Goal: Task Accomplishment & Management: Use online tool/utility

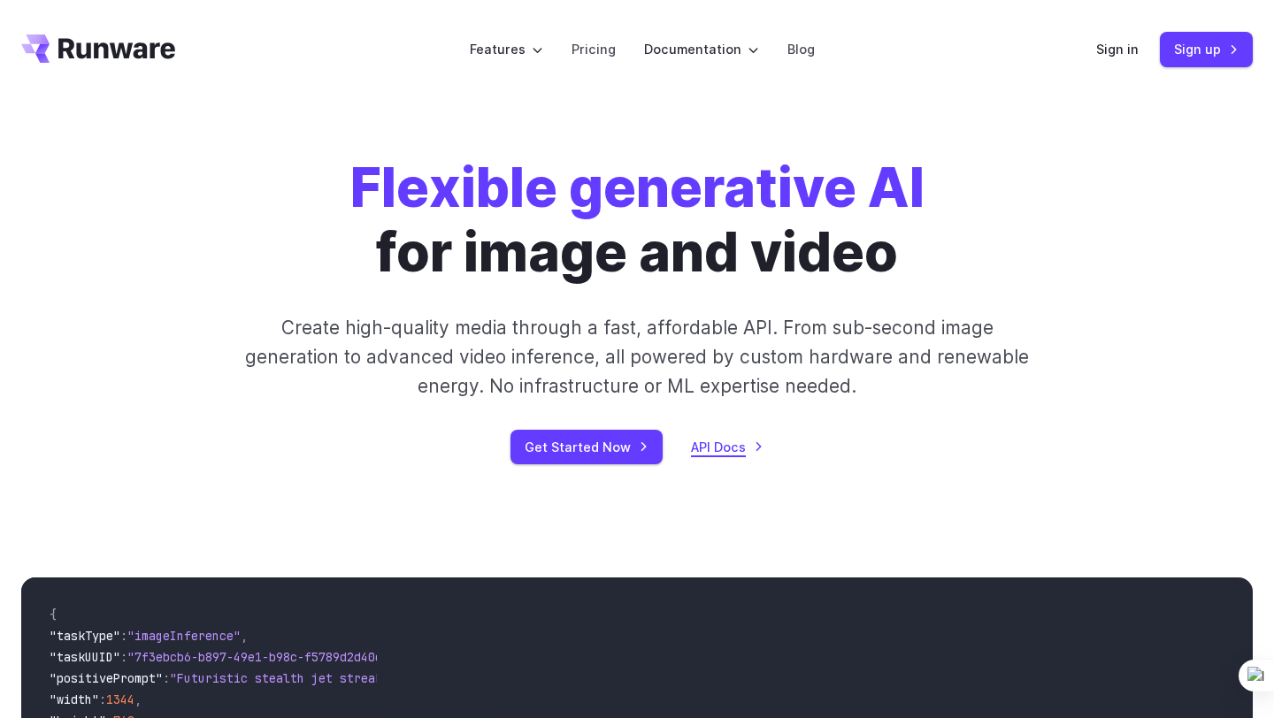
click at [729, 447] on link "API Docs" at bounding box center [727, 447] width 73 height 20
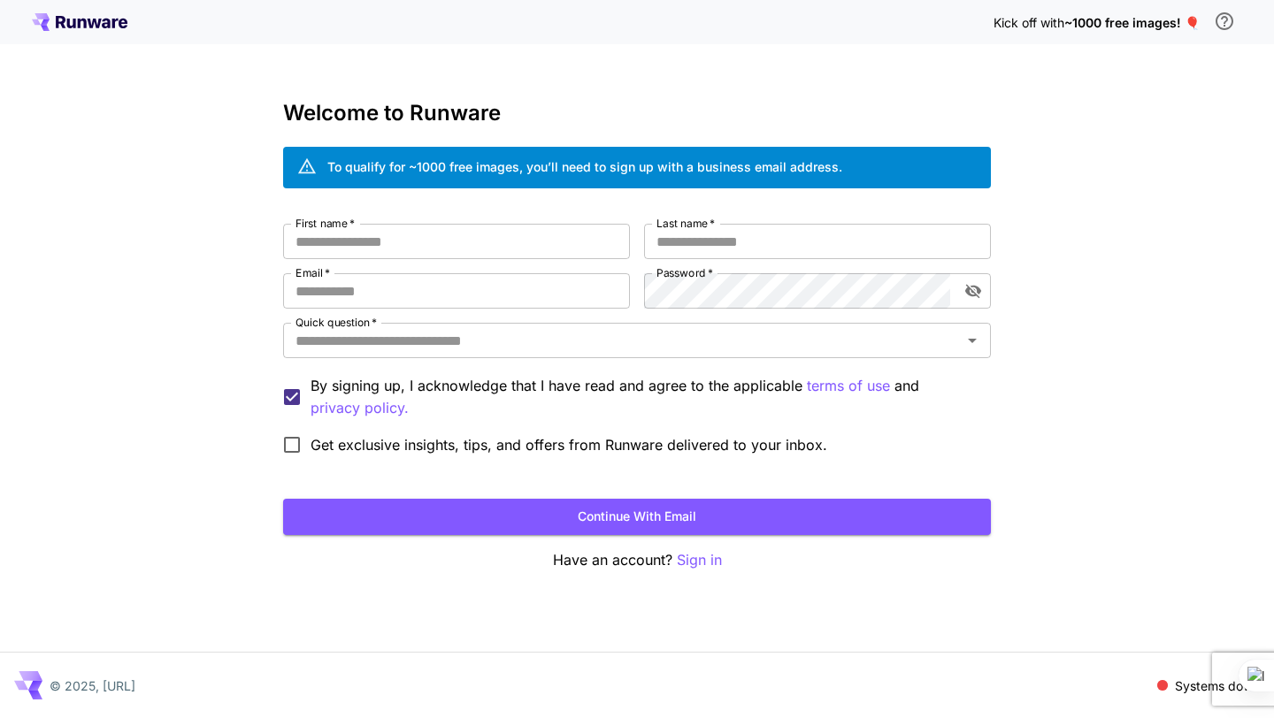
click at [803, 149] on div "To qualify for ~1000 free images, you’ll need to sign up with a business email …" at bounding box center [637, 168] width 708 height 42
click at [503, 247] on input "First name   *" at bounding box center [456, 241] width 347 height 35
type input "*****"
click at [726, 252] on input "Last name   *" at bounding box center [817, 241] width 347 height 35
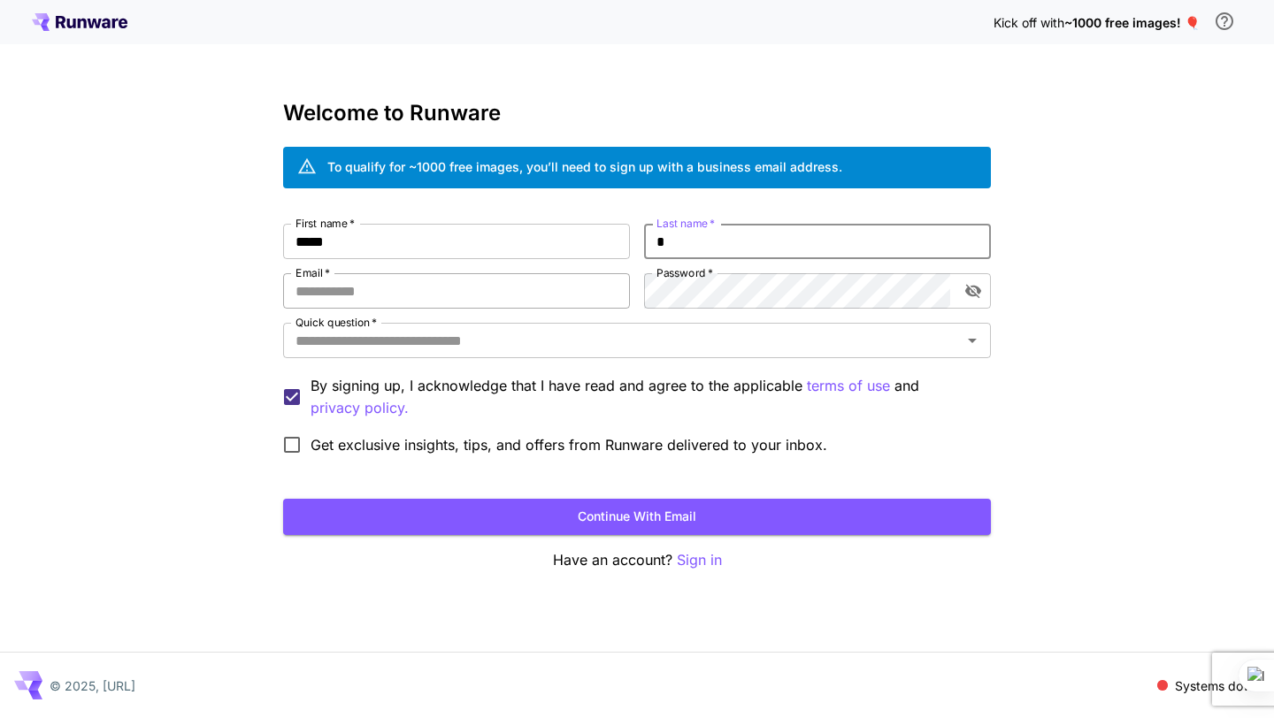
type input "*"
click at [419, 306] on input "Email   *" at bounding box center [456, 290] width 347 height 35
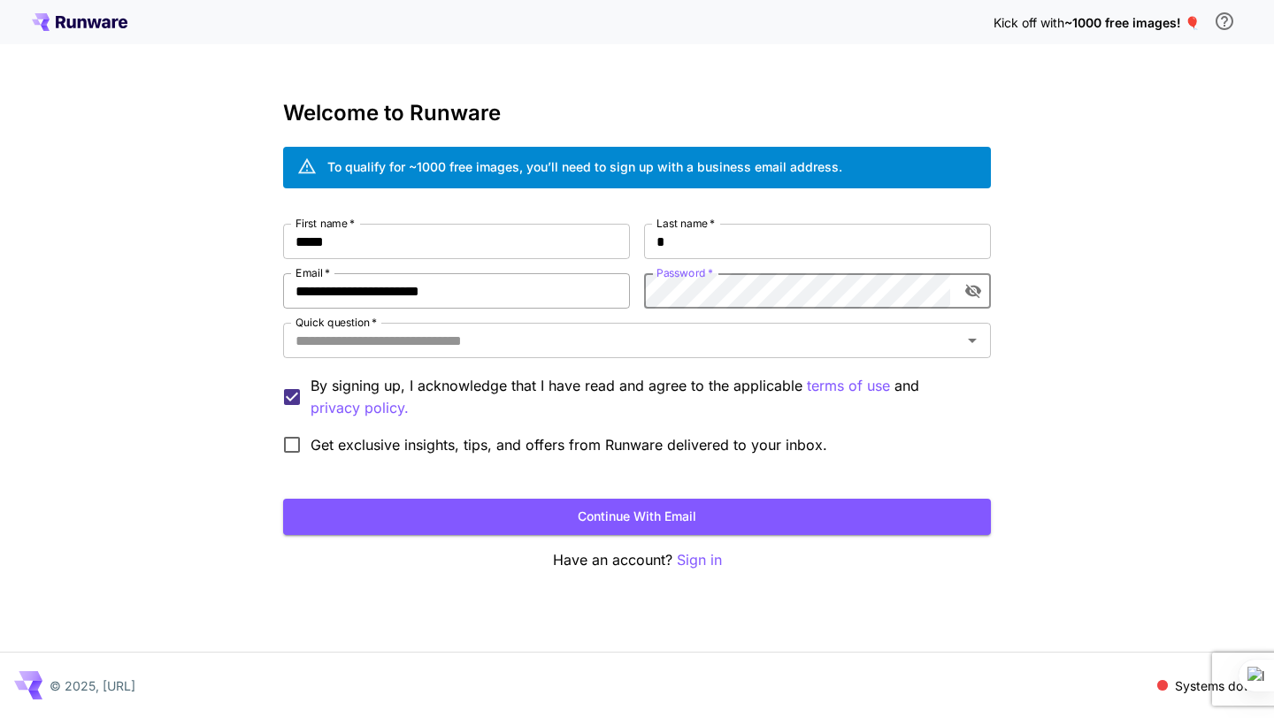
click at [496, 298] on input "**********" at bounding box center [456, 290] width 347 height 35
drag, startPoint x: 496, startPoint y: 298, endPoint x: 220, endPoint y: 267, distance: 277.8
click at [220, 267] on div "**********" at bounding box center [637, 359] width 1274 height 718
type input "*"
type input "**********"
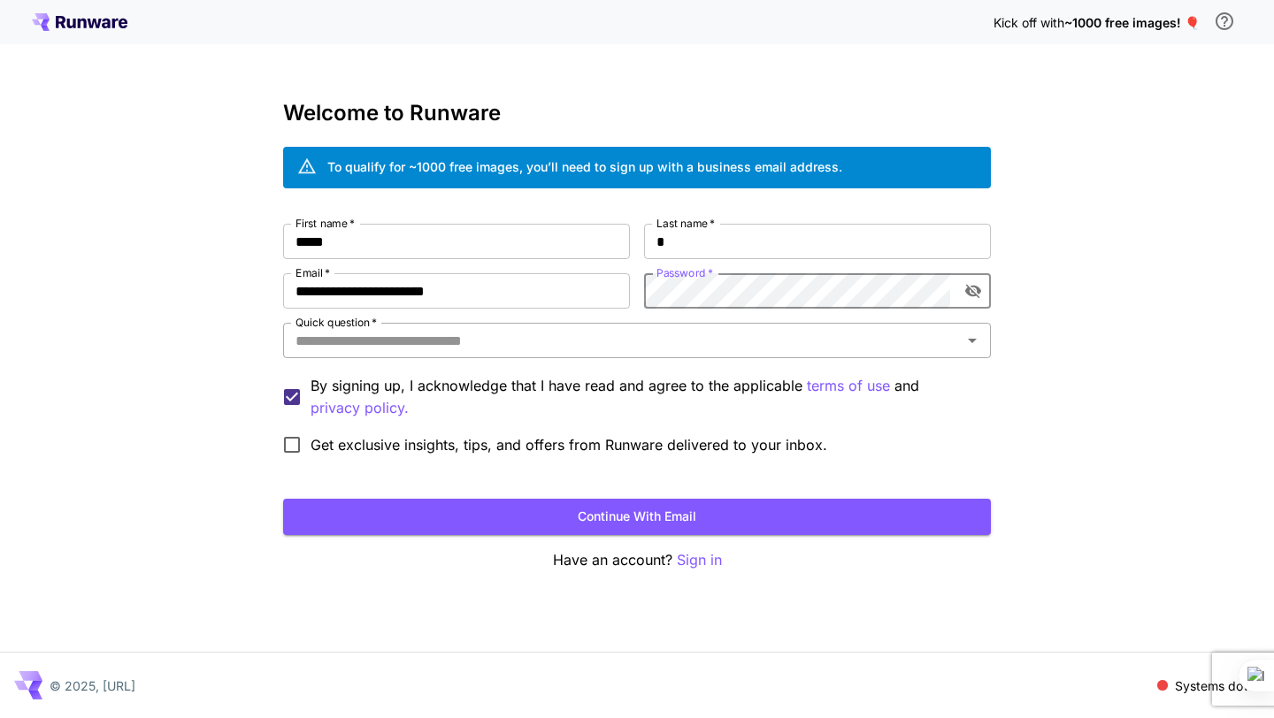
click at [648, 338] on input "Quick question   *" at bounding box center [622, 340] width 668 height 25
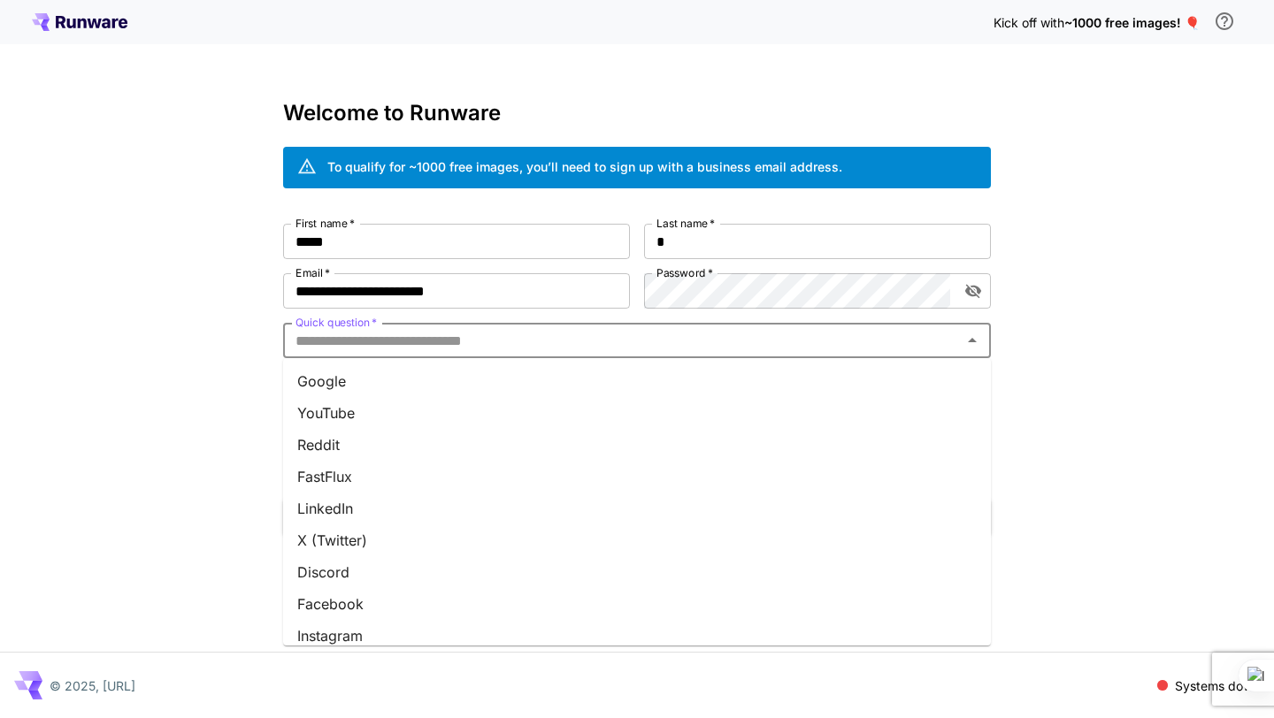
click at [477, 390] on li "Google" at bounding box center [637, 381] width 708 height 32
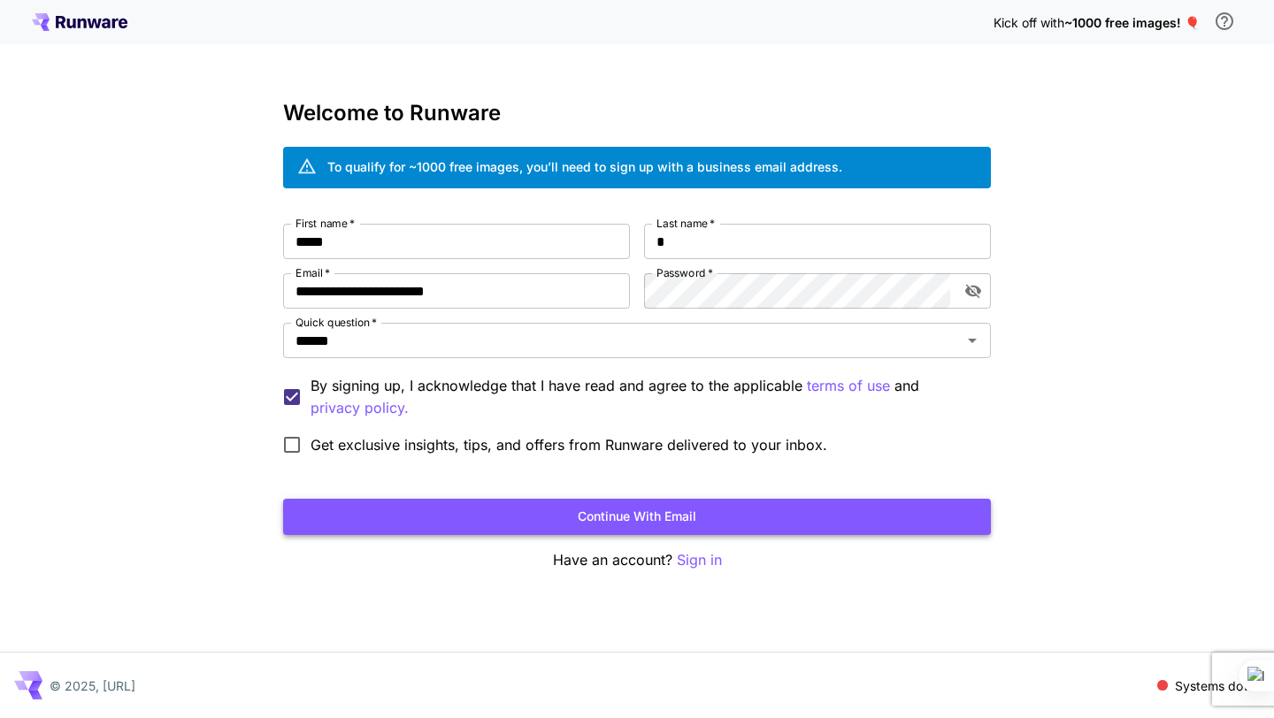
click at [738, 528] on button "Continue with email" at bounding box center [637, 517] width 708 height 36
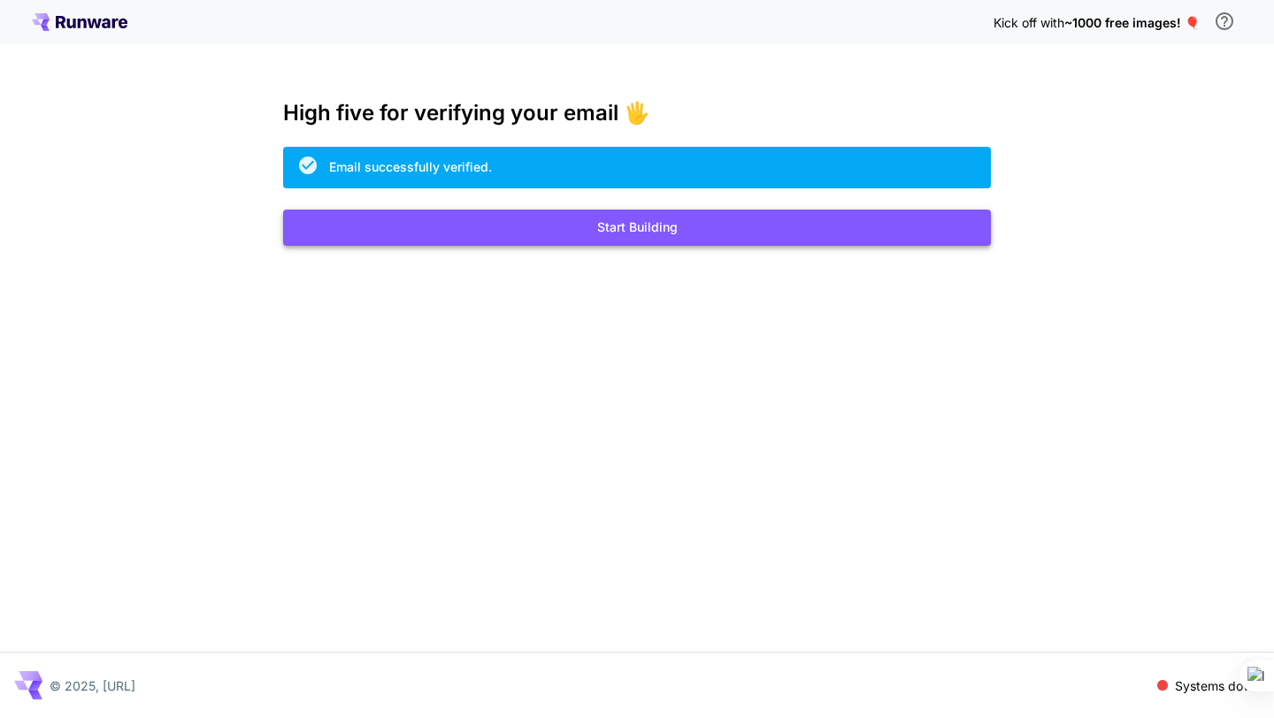
click at [810, 212] on button "Start Building" at bounding box center [637, 228] width 708 height 36
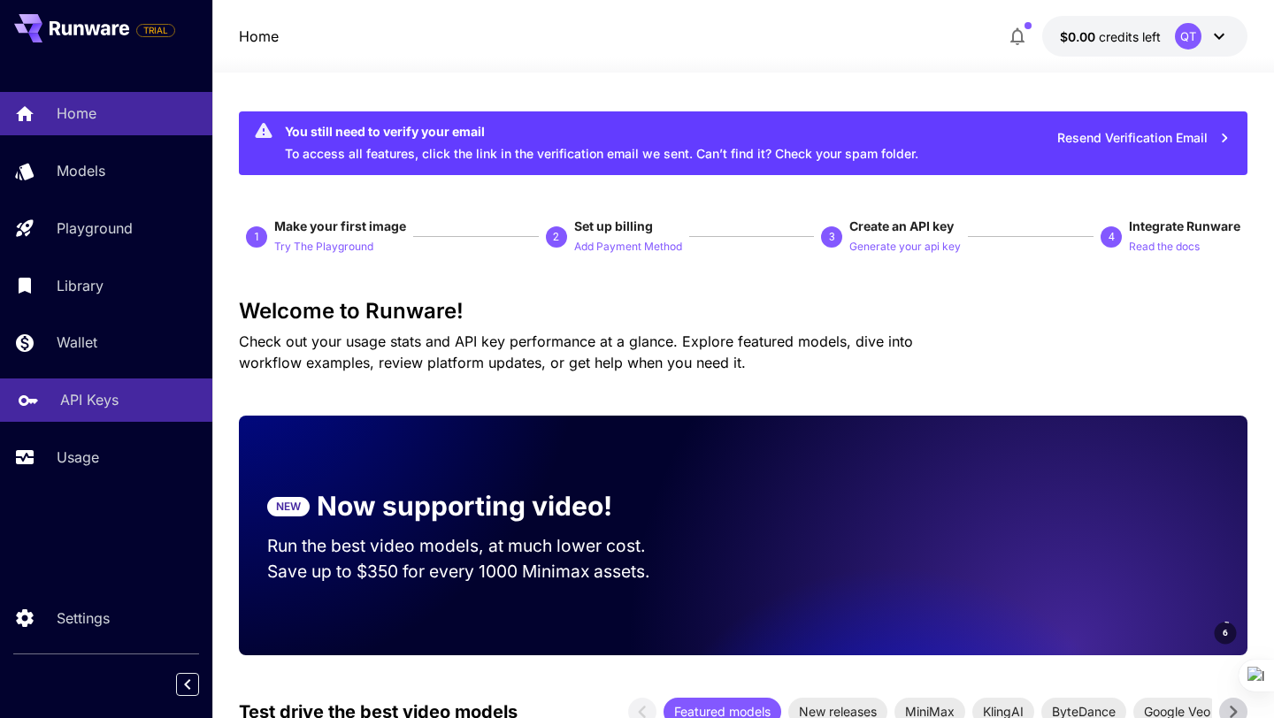
click at [65, 407] on p "API Keys" at bounding box center [89, 399] width 58 height 21
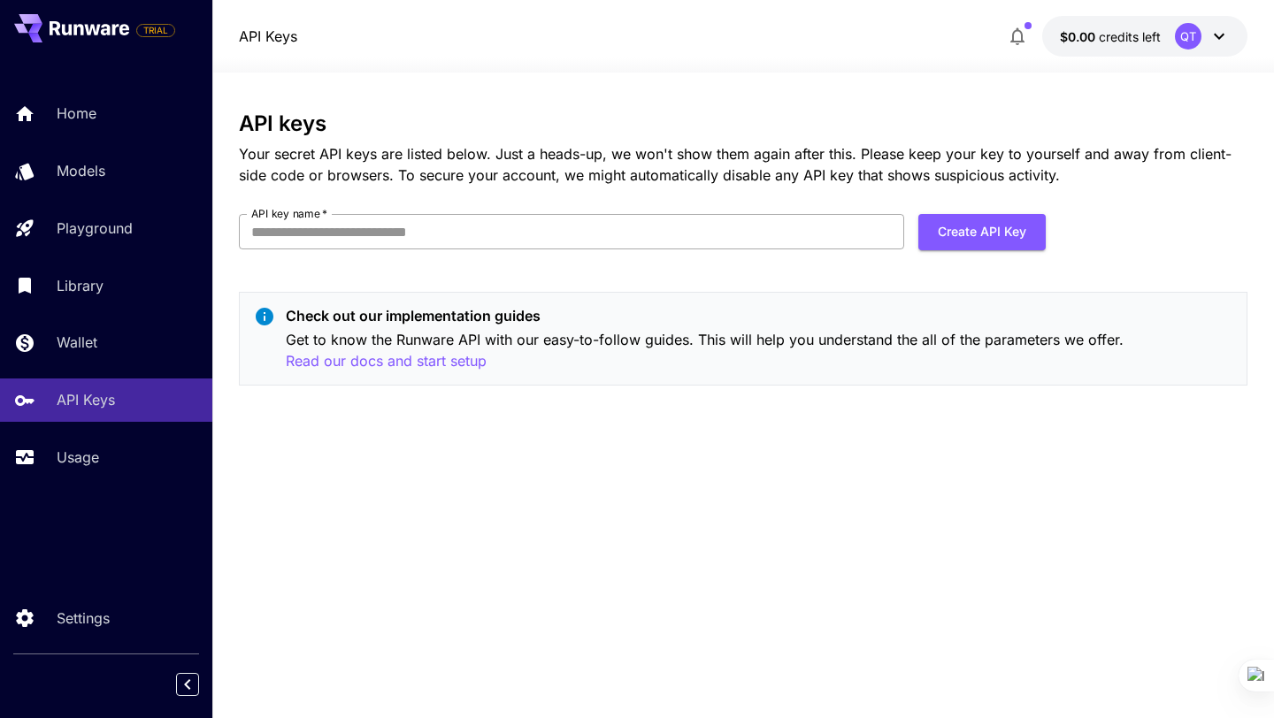
click at [521, 244] on input "API key name   *" at bounding box center [571, 231] width 665 height 35
click at [960, 234] on button "Create API Key" at bounding box center [981, 232] width 127 height 36
click at [597, 480] on div "API keys Your secret API keys are listed below. Just a heads-up, we won't show …" at bounding box center [743, 395] width 1009 height 568
click at [388, 217] on input "API key name   *" at bounding box center [571, 231] width 665 height 35
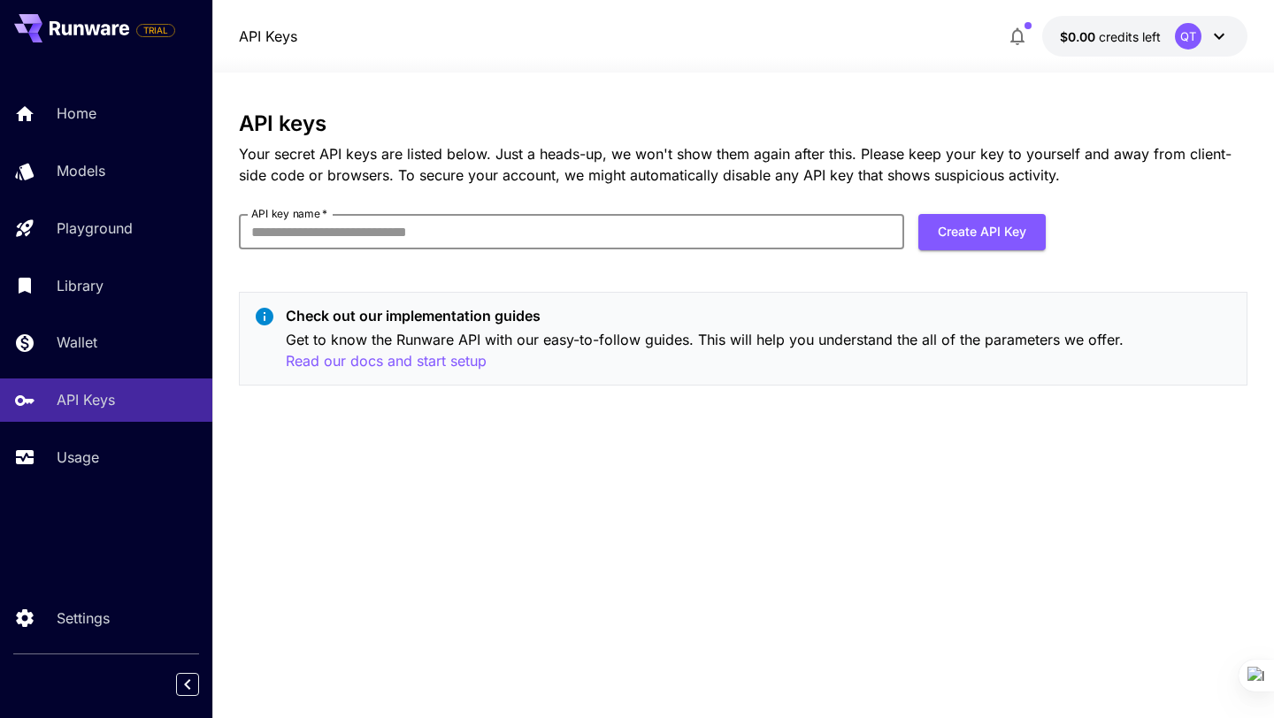
type input "******"
click at [969, 231] on button "Create API Key" at bounding box center [981, 232] width 127 height 36
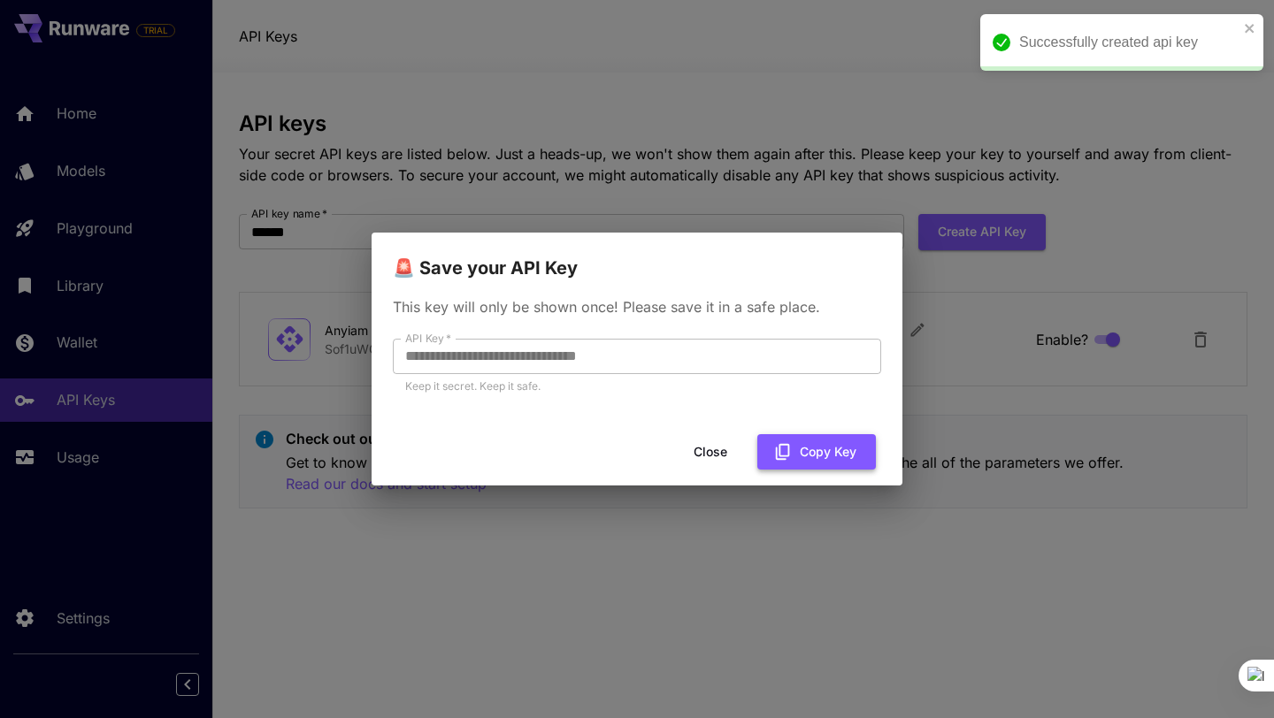
click at [819, 442] on button "Copy Key" at bounding box center [816, 452] width 119 height 36
click at [819, 442] on button "Copied" at bounding box center [824, 452] width 104 height 36
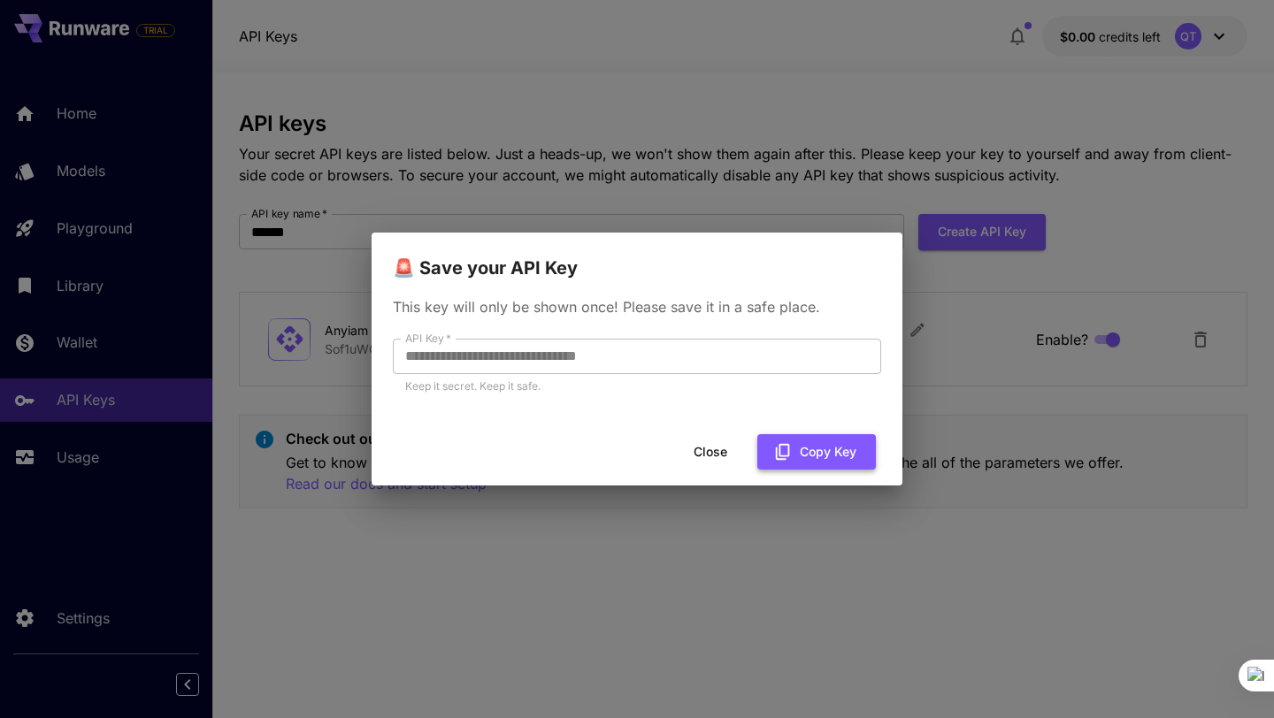
click at [811, 453] on button "Copy Key" at bounding box center [816, 452] width 119 height 36
